Goal: Find contact information: Find contact information

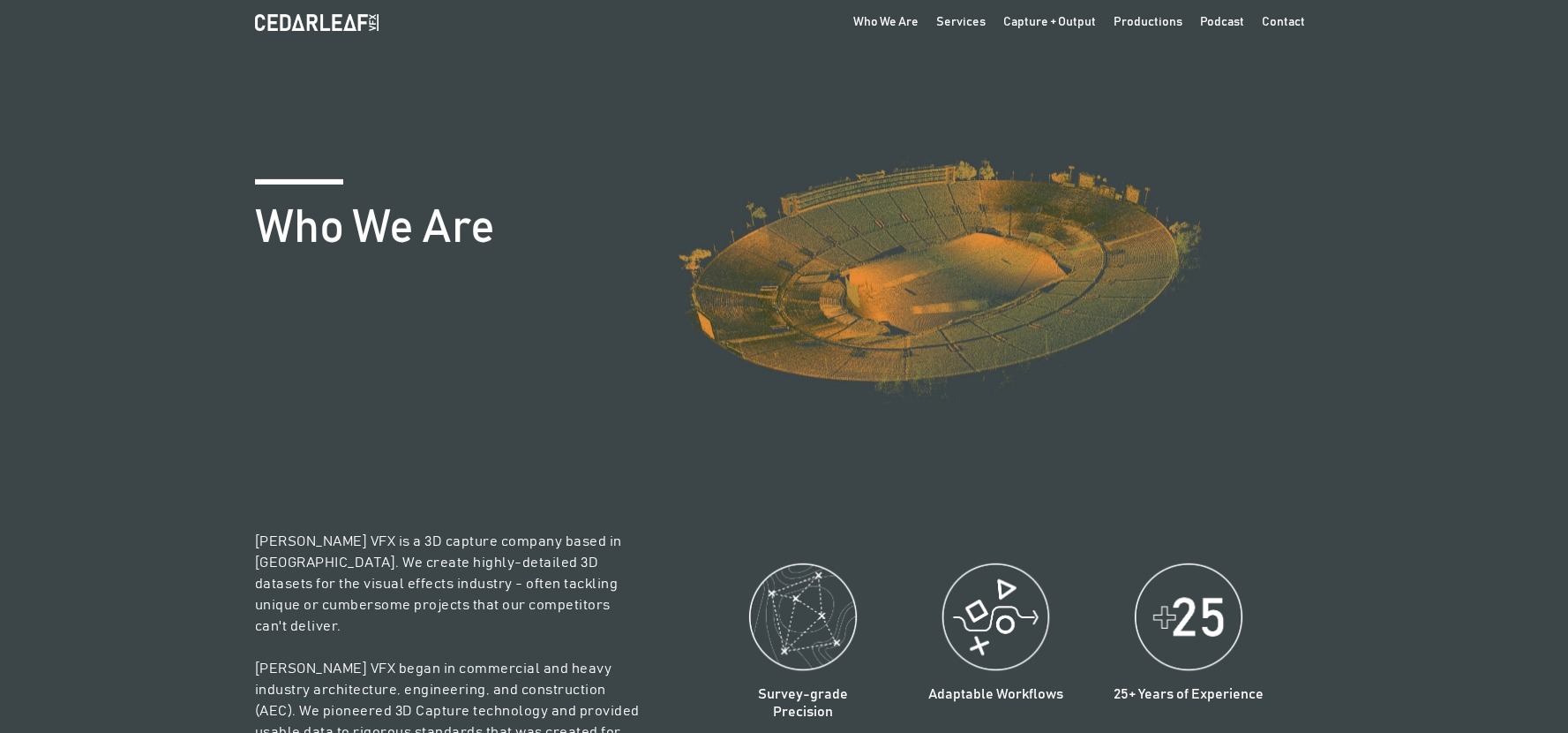
click at [338, 222] on h1 "Who We Are" at bounding box center [375, 229] width 240 height 53
click at [343, 27] on img at bounding box center [317, 22] width 124 height 16
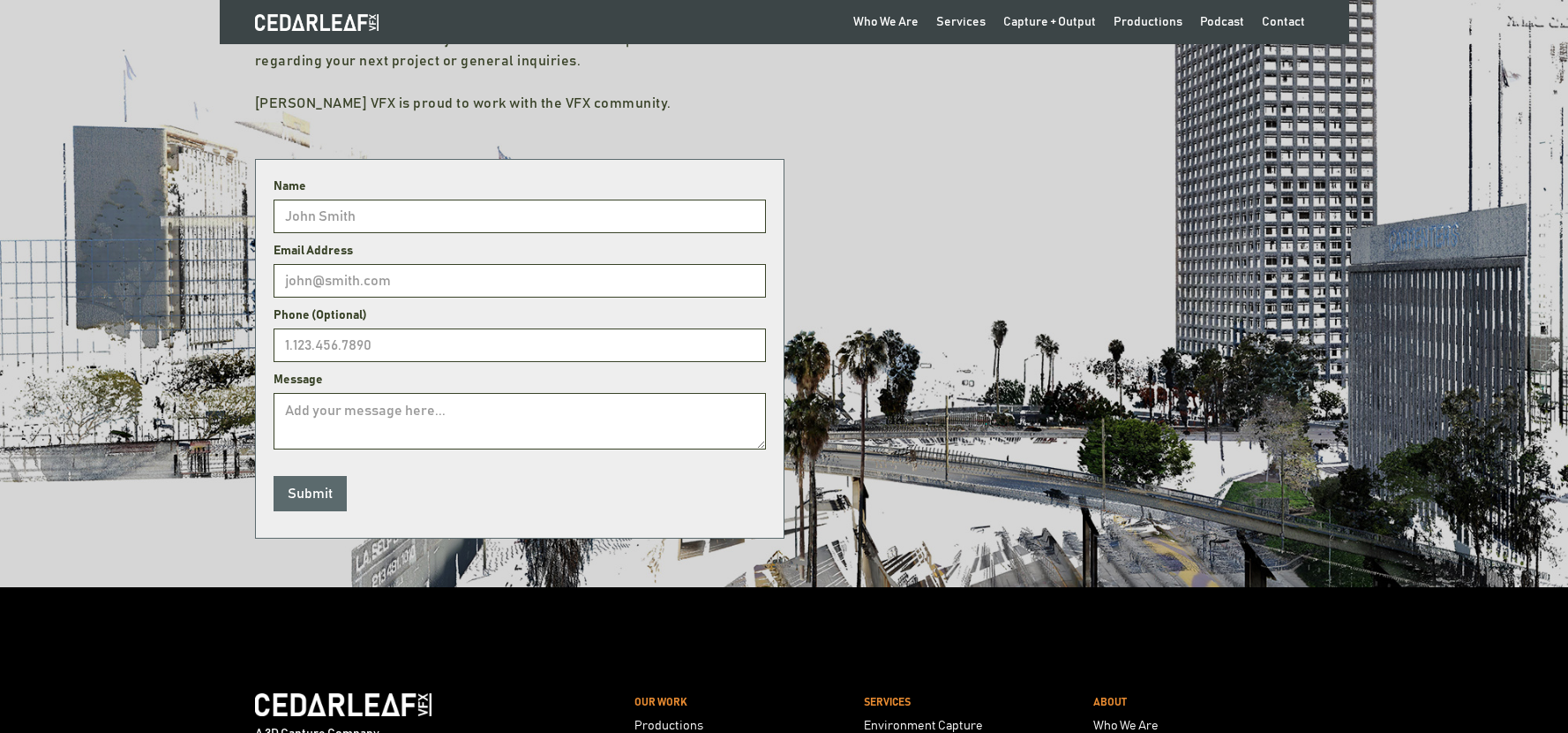
scroll to position [579, 0]
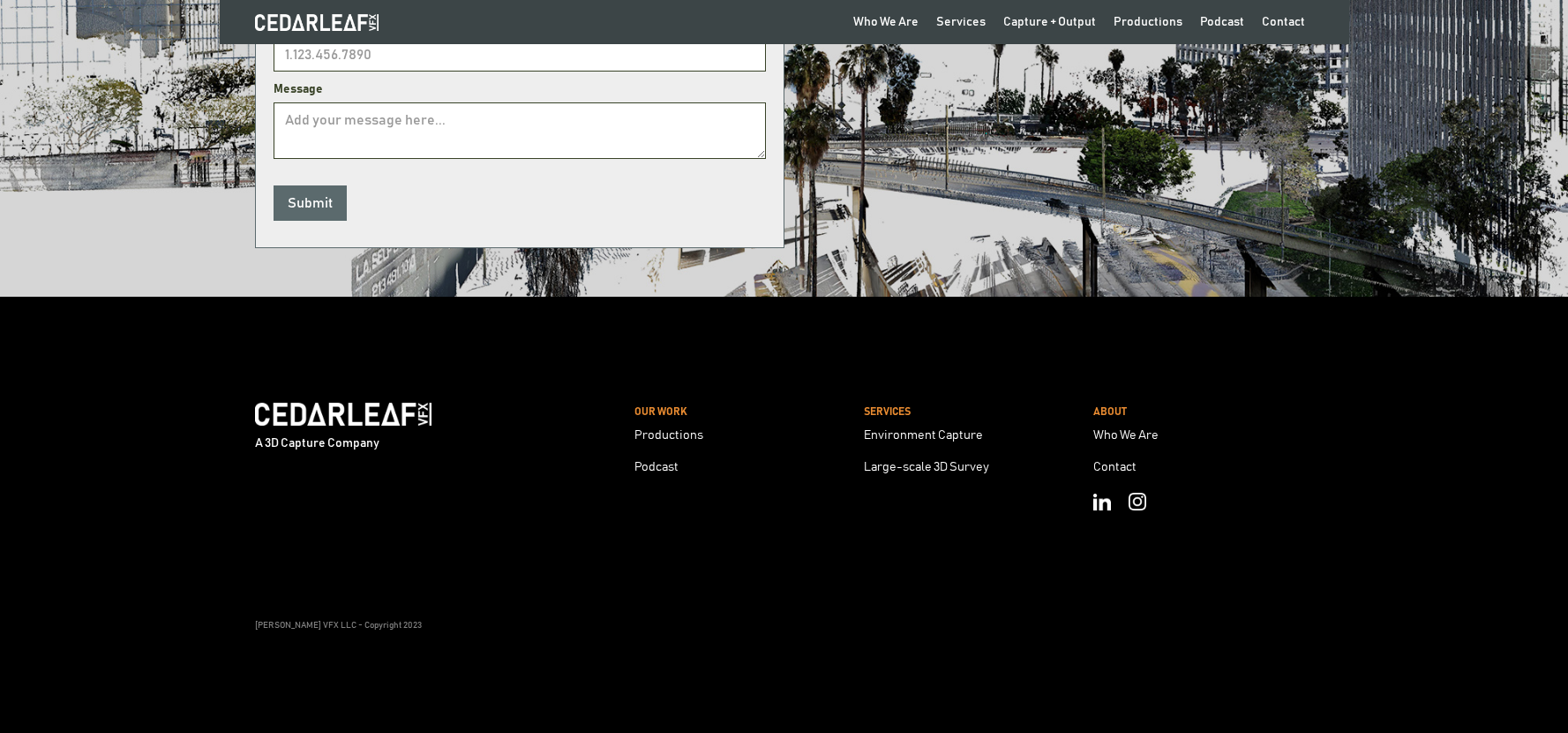
click at [1090, 500] on link at bounding box center [1103, 502] width 36 height 36
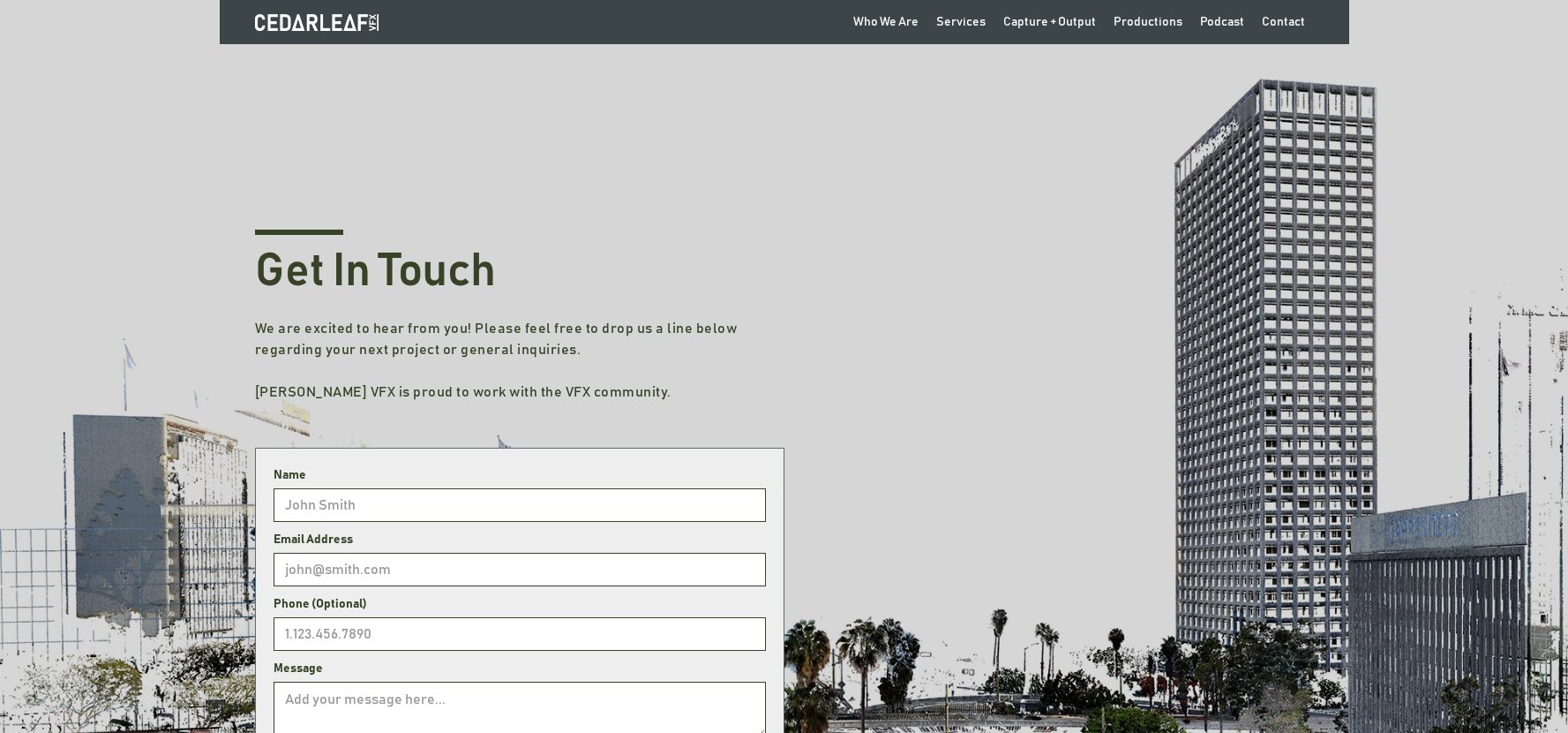
scroll to position [434, 0]
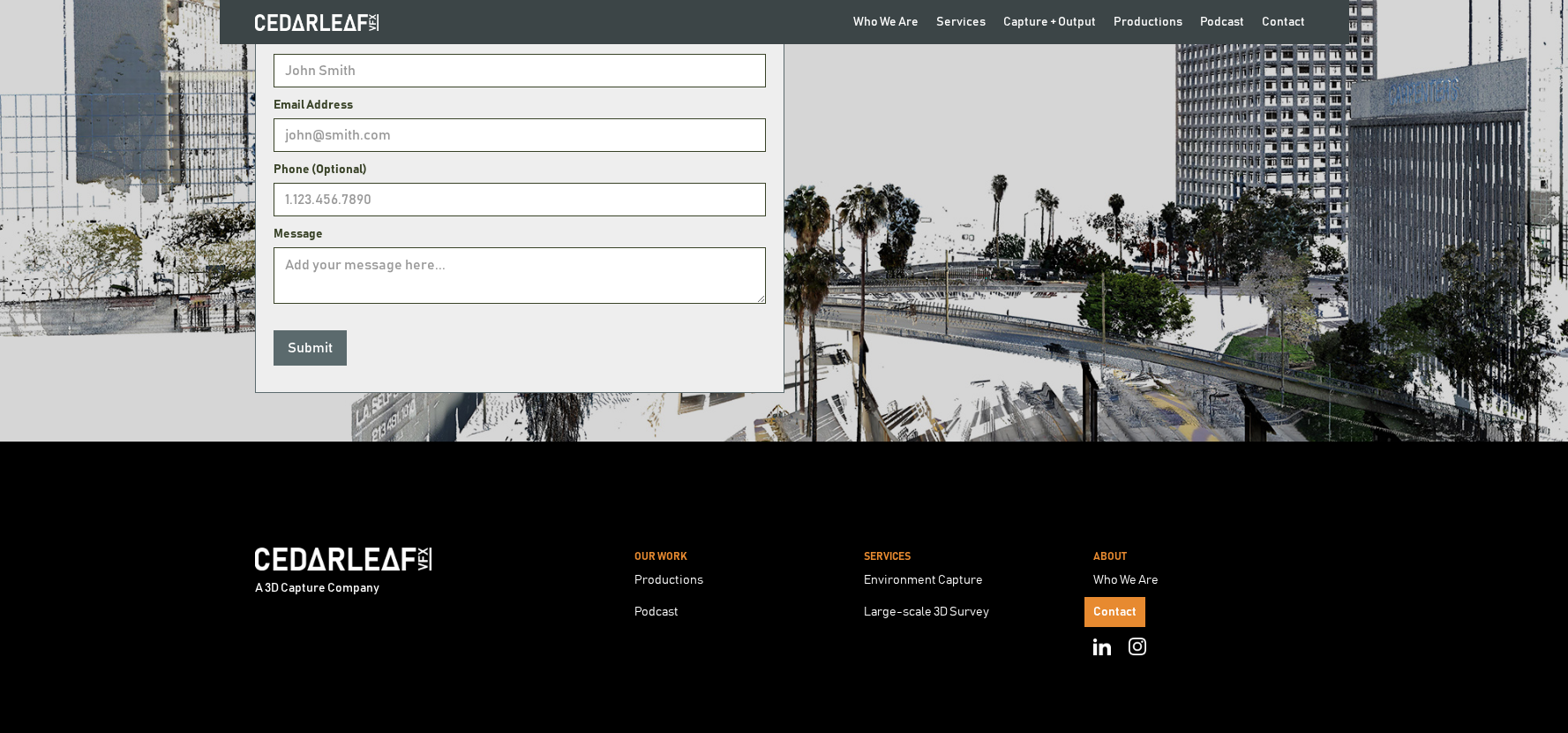
click at [1107, 606] on div "Contact" at bounding box center [1115, 612] width 44 height 12
